Goal: Navigation & Orientation: Find specific page/section

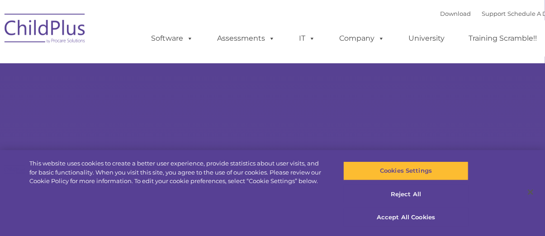
select select "MEDIUM"
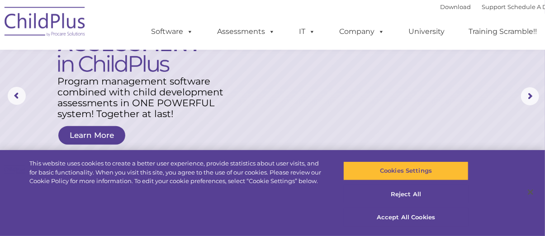
scroll to position [86, 0]
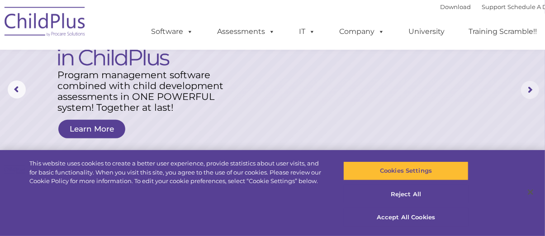
click at [528, 90] on rs-arrow at bounding box center [530, 90] width 18 height 18
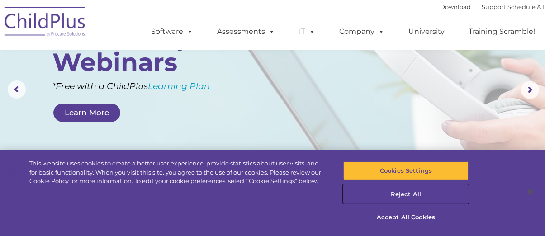
click at [419, 193] on button "Reject All" at bounding box center [405, 194] width 125 height 19
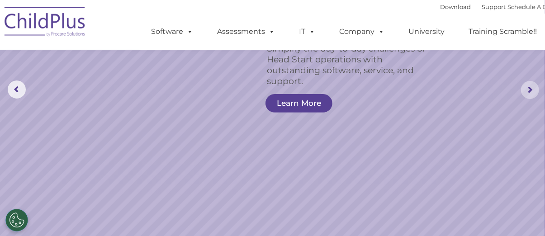
click at [533, 94] on rs-arrow at bounding box center [530, 90] width 18 height 18
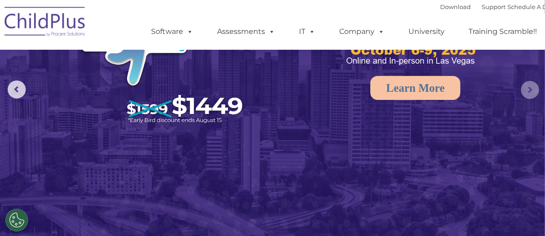
click at [533, 94] on rs-arrow at bounding box center [530, 90] width 18 height 18
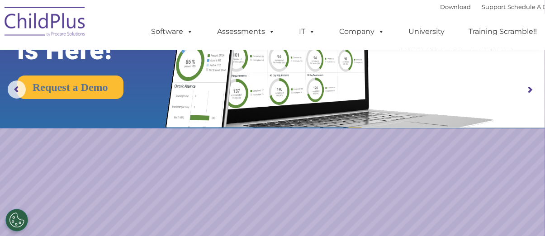
click at [533, 94] on rs-arrow at bounding box center [530, 90] width 18 height 18
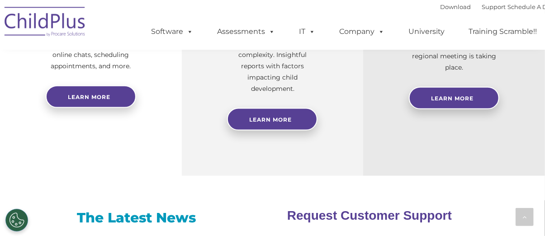
scroll to position [459, 0]
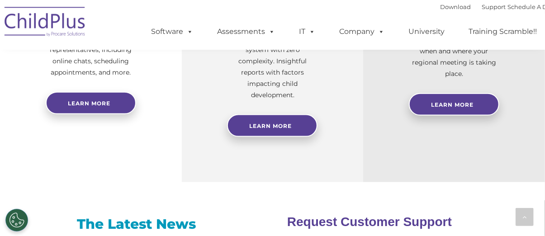
click at [62, 24] on img at bounding box center [45, 22] width 90 height 45
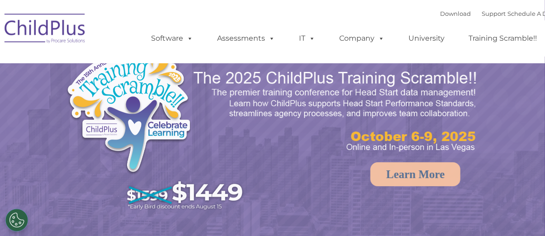
select select "MEDIUM"
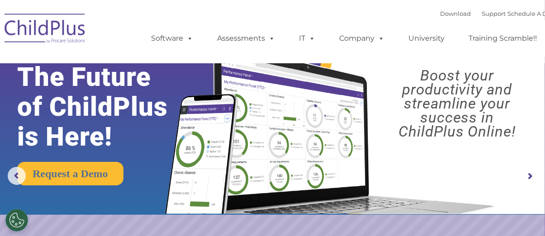
click at [102, 22] on div "Download Support | Schedule A Demo  MENU MENU Software ChildPlus: The original…" at bounding box center [280, 32] width 561 height 50
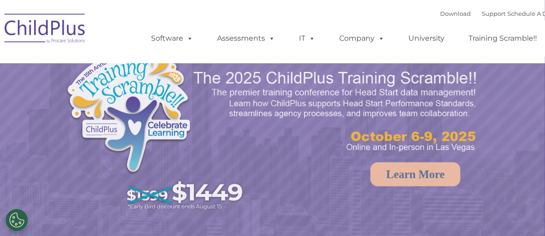
select select "MEDIUM"
